Goal: Task Accomplishment & Management: Use online tool/utility

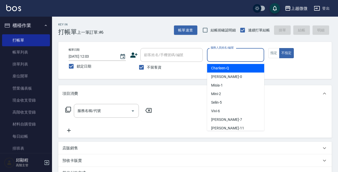
click at [243, 59] on input "服務人員姓名/編號" at bounding box center [235, 54] width 53 height 9
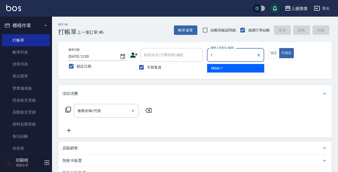
click at [235, 69] on div "Misia -1" at bounding box center [235, 68] width 57 height 9
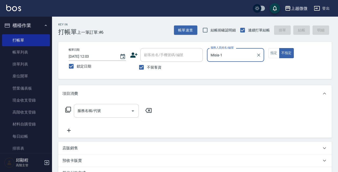
type input "Misia-1"
click at [101, 109] on input "服務名稱/代號" at bounding box center [102, 110] width 53 height 9
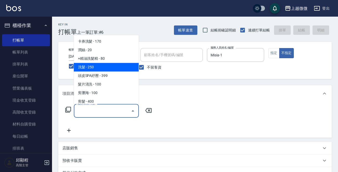
click at [105, 67] on span "洗髮 - 250" at bounding box center [106, 67] width 65 height 9
type input "洗髮(A03)"
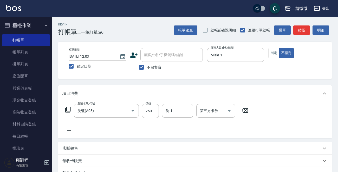
click at [69, 133] on icon at bounding box center [68, 131] width 13 height 6
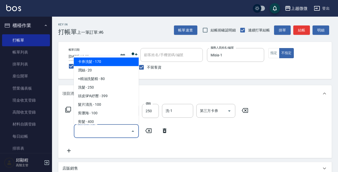
click at [99, 133] on input "服務名稱/代號" at bounding box center [102, 131] width 53 height 9
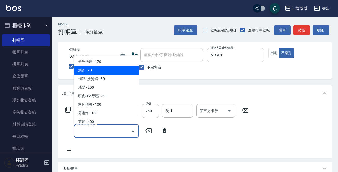
click at [114, 72] on span "潤絲 - 20" at bounding box center [106, 70] width 65 height 9
type input "潤絲(A01)"
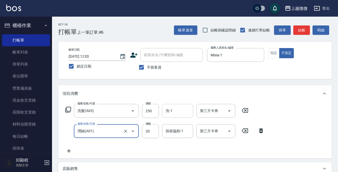
click at [178, 112] on input "洗-1" at bounding box center [177, 110] width 27 height 9
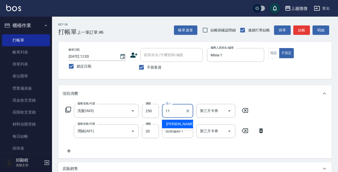
drag, startPoint x: 181, startPoint y: 121, endPoint x: 177, endPoint y: 139, distance: 18.2
click at [181, 121] on div "[PERSON_NAME] -11" at bounding box center [177, 124] width 31 height 9
type input "[PERSON_NAME]-11"
click at [178, 133] on div "技術協助-1 技術協助-1" at bounding box center [177, 131] width 31 height 14
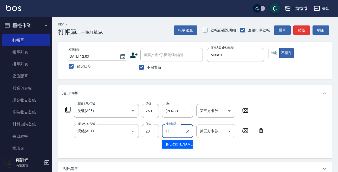
click at [176, 143] on span "[PERSON_NAME] -11" at bounding box center [182, 144] width 33 height 5
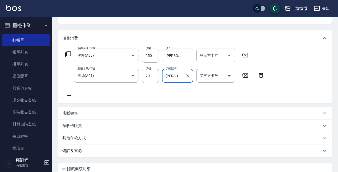
scroll to position [98, 0]
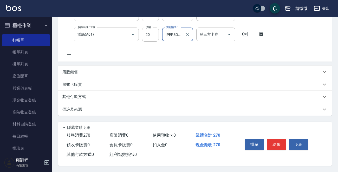
type input "[PERSON_NAME]-11"
click at [274, 138] on div "掛單 結帳 明細" at bounding box center [277, 145] width 68 height 16
click at [276, 144] on button "結帳" at bounding box center [277, 144] width 20 height 11
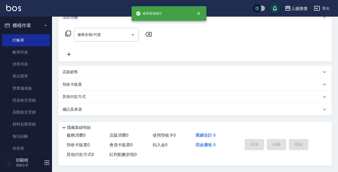
scroll to position [0, 0]
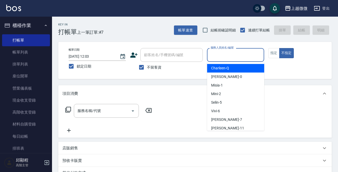
click at [247, 59] on input "服務人員姓名/編號" at bounding box center [235, 54] width 53 height 9
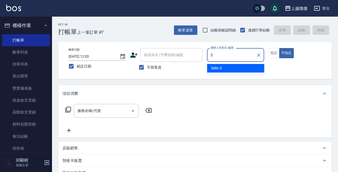
click at [235, 66] on div "Selin -5" at bounding box center [235, 68] width 57 height 9
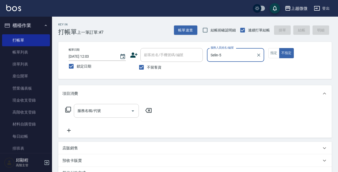
type input "Selin-5"
click at [105, 112] on input "服務名稱/代號" at bounding box center [102, 110] width 53 height 9
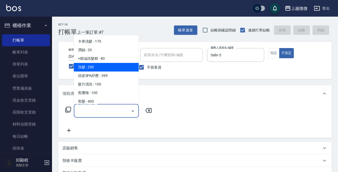
click at [102, 67] on span "洗髮 - 250" at bounding box center [106, 67] width 65 height 9
type input "洗髮(A03)"
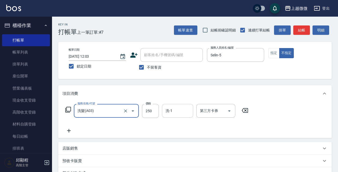
click at [175, 111] on input "洗-1" at bounding box center [177, 110] width 27 height 9
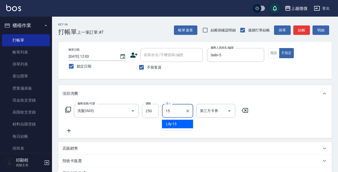
click at [182, 123] on div "Lily -15" at bounding box center [177, 124] width 31 height 9
type input "Lily-15"
click at [279, 89] on div "項目消費" at bounding box center [195, 93] width 274 height 17
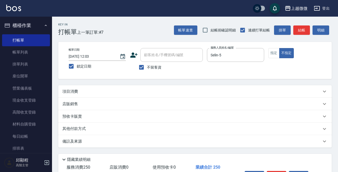
click at [273, 84] on div "Key In 打帳單 上一筆訂單:#7 帳單速查 結帳前確認明細 連續打單結帳 掛單 結帳 明細 帳單日期 [DATE] 12:03 鎖定日期 顧客姓名/手機…" at bounding box center [195, 111] width 286 height 188
drag, startPoint x: 264, startPoint y: 90, endPoint x: 272, endPoint y: 94, distance: 8.5
click at [265, 90] on div "項目消費" at bounding box center [191, 91] width 259 height 5
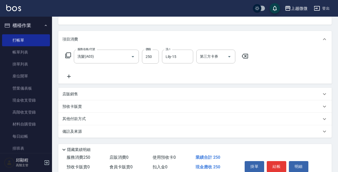
scroll to position [78, 0]
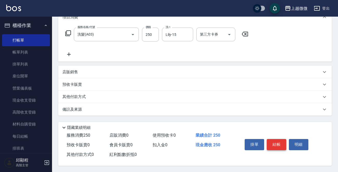
click at [267, 144] on button "結帳" at bounding box center [277, 144] width 20 height 11
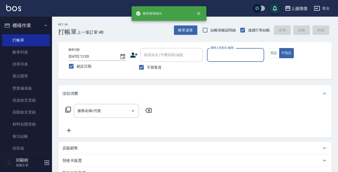
scroll to position [127, 0]
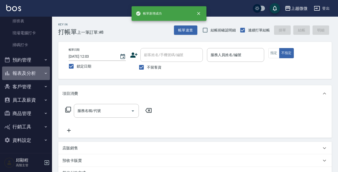
click at [29, 76] on button "報表及分析" at bounding box center [26, 74] width 48 height 14
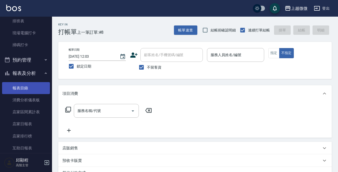
click at [18, 87] on link "報表目錄" at bounding box center [26, 88] width 48 height 12
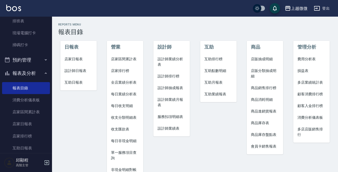
click at [69, 61] on span "店家日報表" at bounding box center [78, 58] width 28 height 5
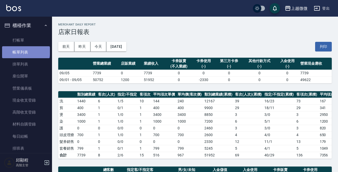
click at [25, 51] on link "帳單列表" at bounding box center [26, 52] width 48 height 12
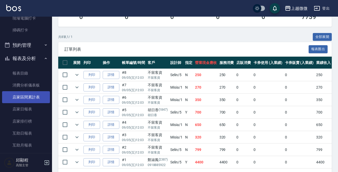
scroll to position [156, 0]
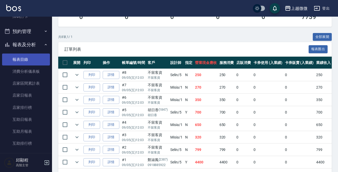
click at [21, 56] on link "報表目錄" at bounding box center [26, 60] width 48 height 12
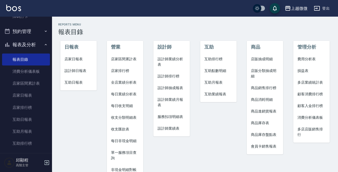
click at [76, 56] on span "店家日報表" at bounding box center [78, 58] width 28 height 5
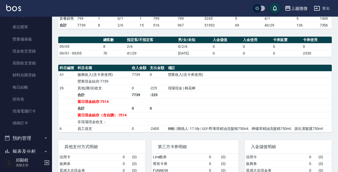
scroll to position [78, 0]
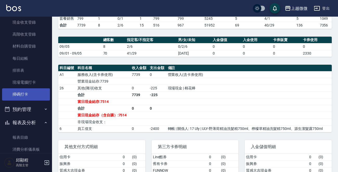
click at [30, 93] on link "掃碼打卡" at bounding box center [26, 94] width 48 height 12
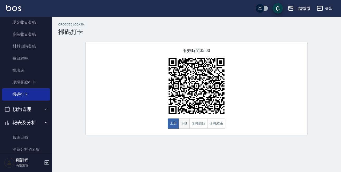
click at [182, 123] on button "下班" at bounding box center [183, 124] width 11 height 10
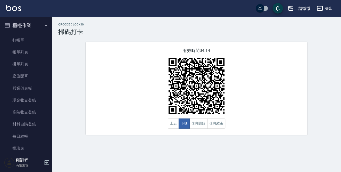
click at [12, 4] on div "上越微微 登出" at bounding box center [170, 8] width 341 height 17
click at [13, 5] on img at bounding box center [13, 8] width 15 height 7
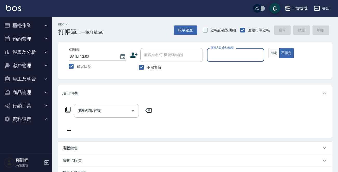
drag, startPoint x: 38, startPoint y: 26, endPoint x: 36, endPoint y: 33, distance: 7.4
click at [37, 25] on button "櫃檯作業" at bounding box center [26, 26] width 48 height 14
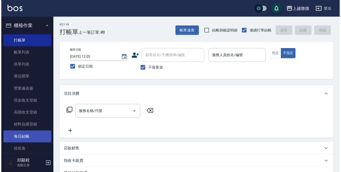
scroll to position [52, 0]
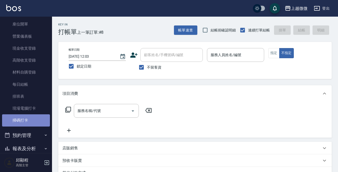
click at [28, 120] on link "掃碼打卡" at bounding box center [26, 120] width 48 height 12
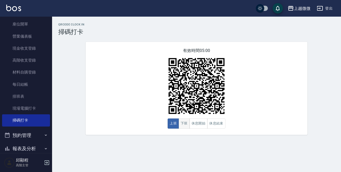
click at [187, 126] on button "下班" at bounding box center [183, 124] width 11 height 10
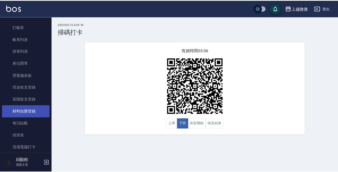
scroll to position [26, 0]
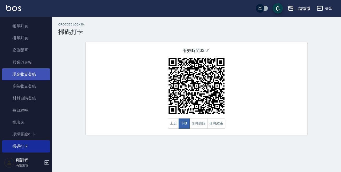
click at [29, 75] on link "現金收支登錄" at bounding box center [26, 74] width 48 height 12
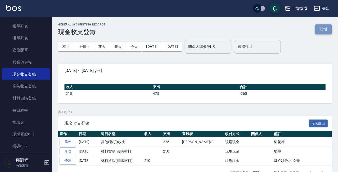
click at [326, 28] on button "新增" at bounding box center [323, 29] width 17 height 10
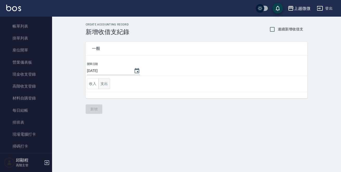
click at [107, 85] on button "支出" at bounding box center [104, 84] width 12 height 11
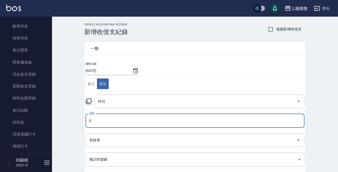
click at [105, 126] on input "0" at bounding box center [195, 121] width 219 height 14
click at [201, 106] on div "科目" at bounding box center [199, 102] width 210 height 14
type input "290"
type input "f"
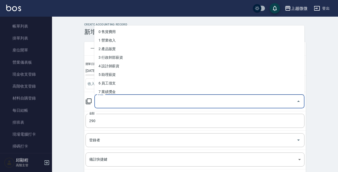
type input "ㄑ"
click at [193, 141] on input "登錄者" at bounding box center [191, 140] width 206 height 9
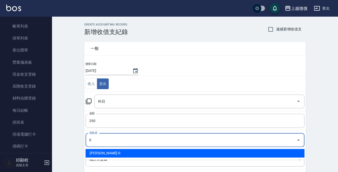
click at [168, 154] on li "[PERSON_NAME]-0" at bounding box center [195, 153] width 219 height 9
type input "[PERSON_NAME]-0"
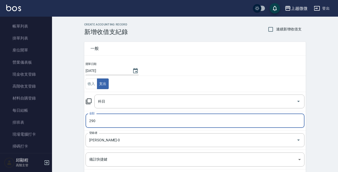
click at [141, 119] on input "290" at bounding box center [195, 121] width 219 height 14
click at [145, 106] on div "科目" at bounding box center [199, 102] width 210 height 14
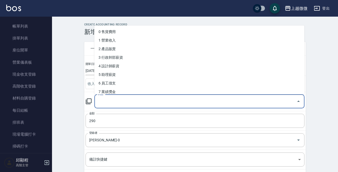
type input "f"
type input "ㄑ"
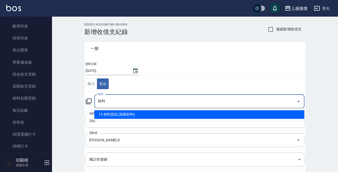
type input "才"
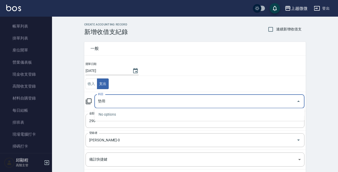
type input "墊"
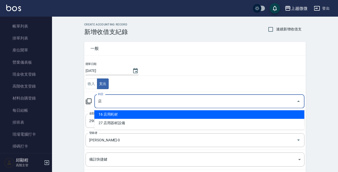
click at [123, 116] on li "16 店用耗材" at bounding box center [199, 114] width 210 height 9
type input "16 店用耗材"
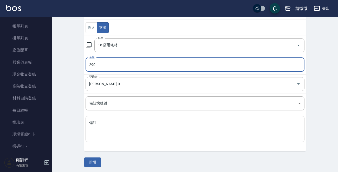
scroll to position [57, 0]
click at [99, 132] on textarea "備註" at bounding box center [195, 128] width 212 height 18
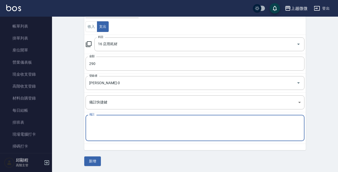
type textarea "n"
type textarea "塑膠杯"
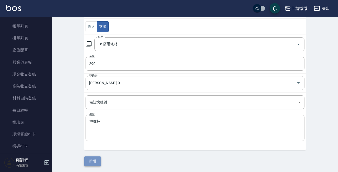
click at [97, 163] on button "新增" at bounding box center [92, 162] width 17 height 10
